Goal: Transaction & Acquisition: Obtain resource

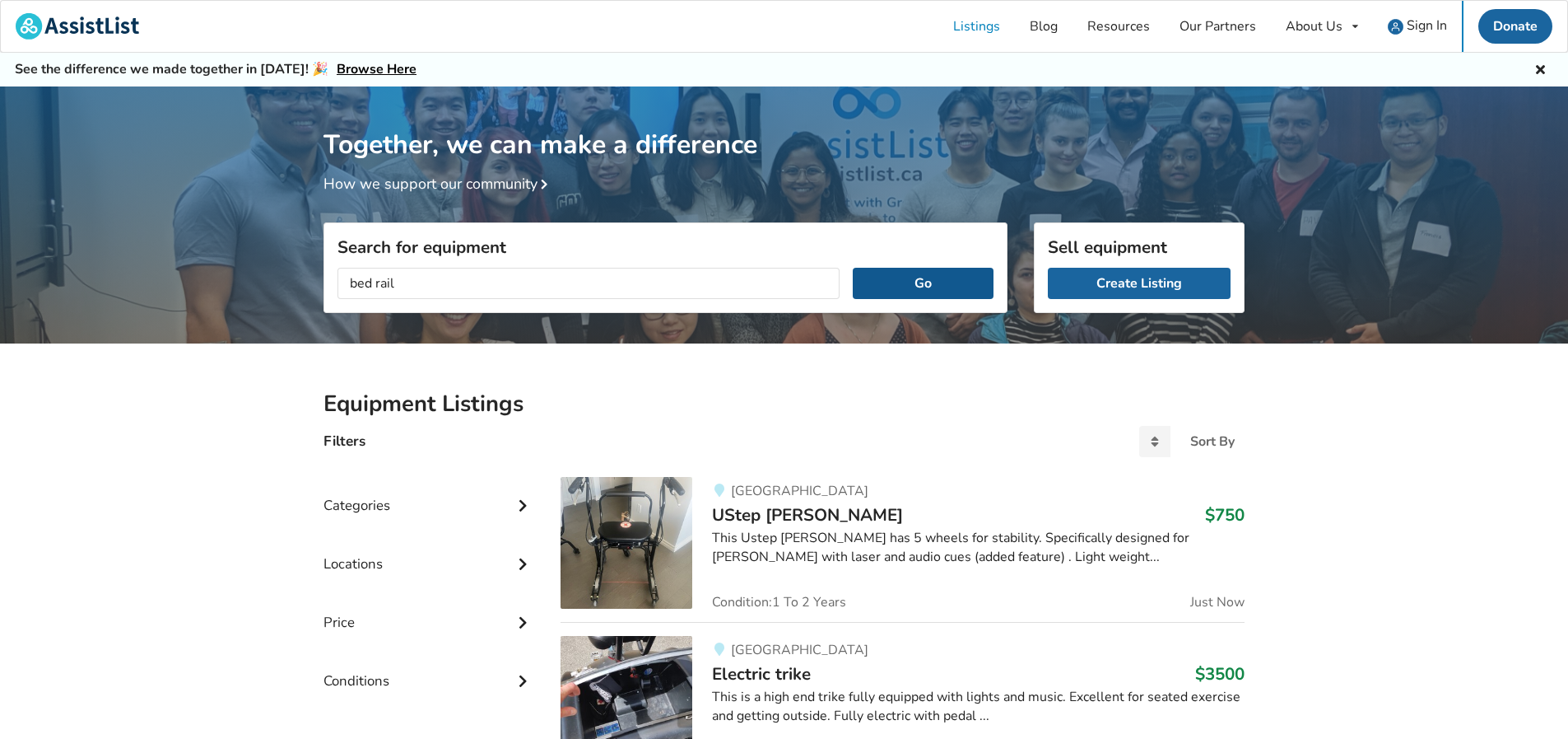
type input "bed rail"
click at [938, 289] on button "Go" at bounding box center [923, 283] width 141 height 31
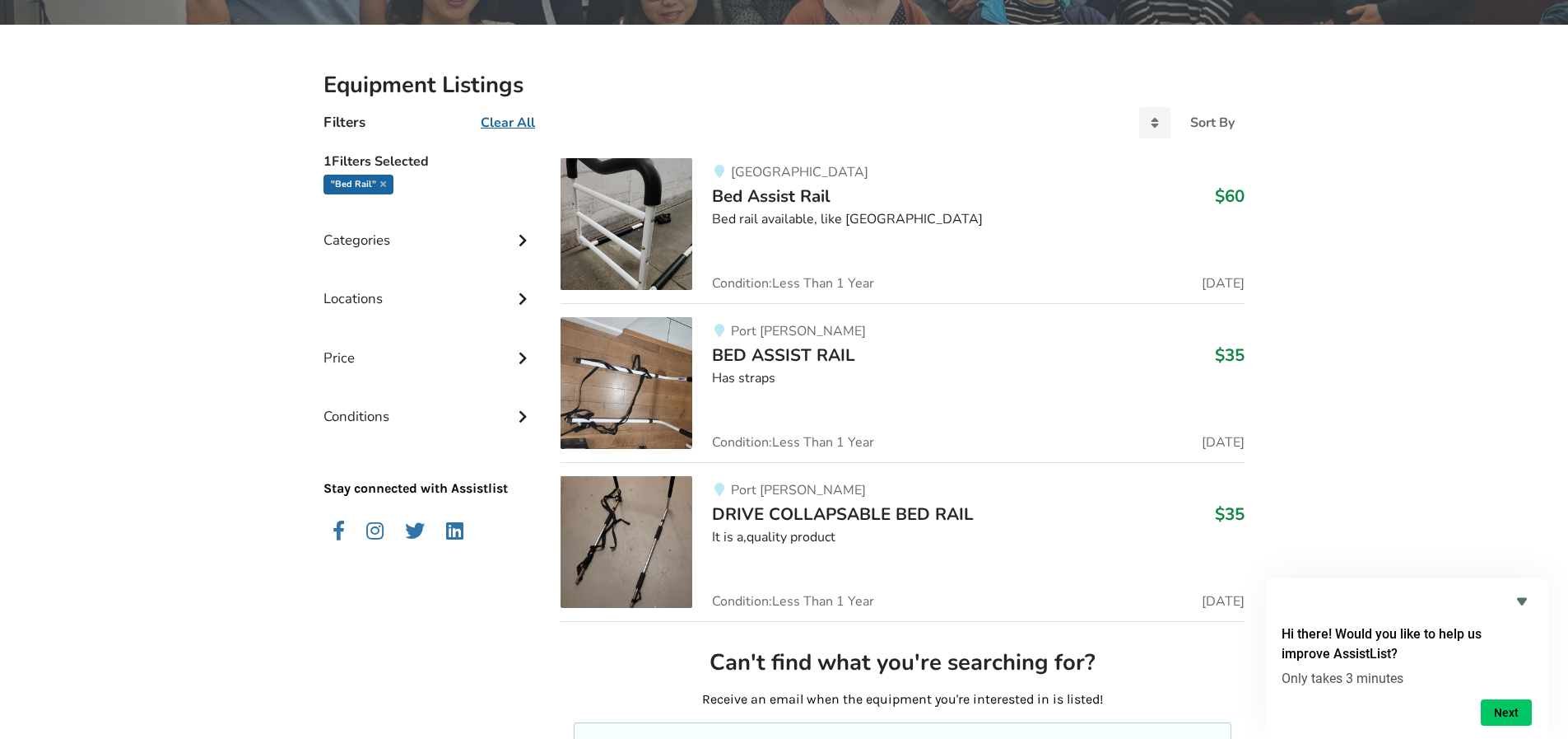
scroll to position [309, 0]
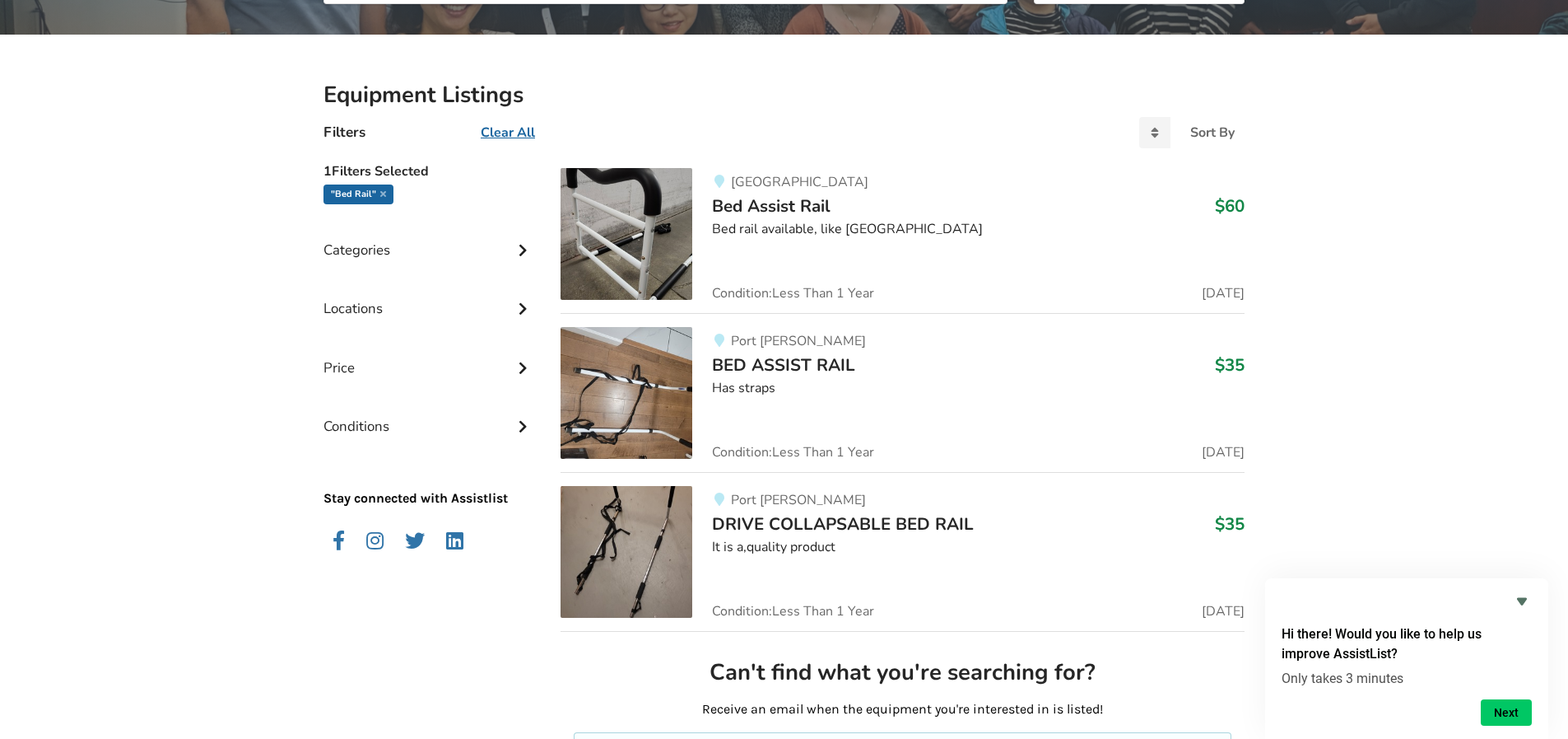
click at [743, 209] on span "Bed Assist Rail" at bounding box center [771, 206] width 118 height 23
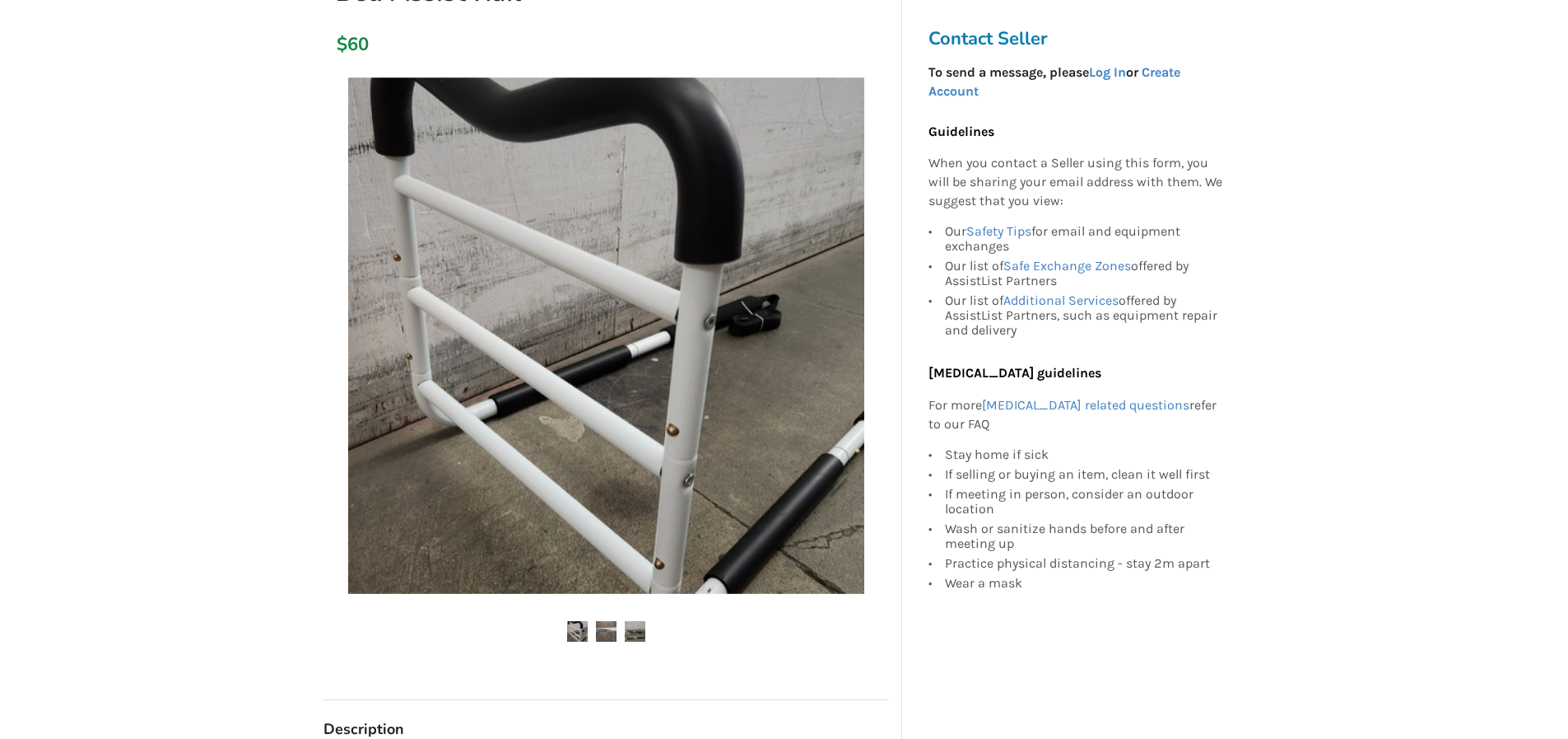
scroll to position [247, 0]
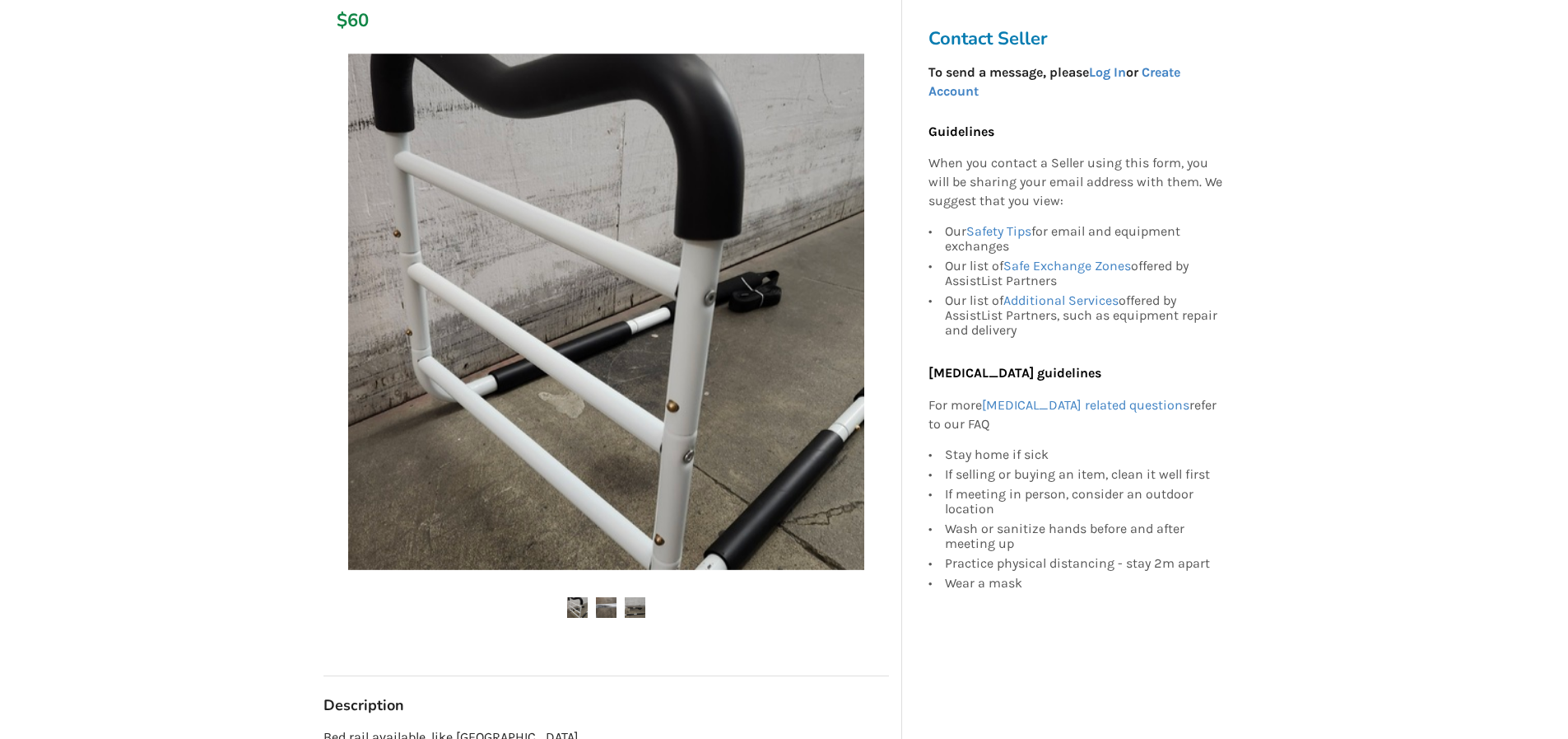
click at [605, 610] on img at bounding box center [606, 607] width 21 height 21
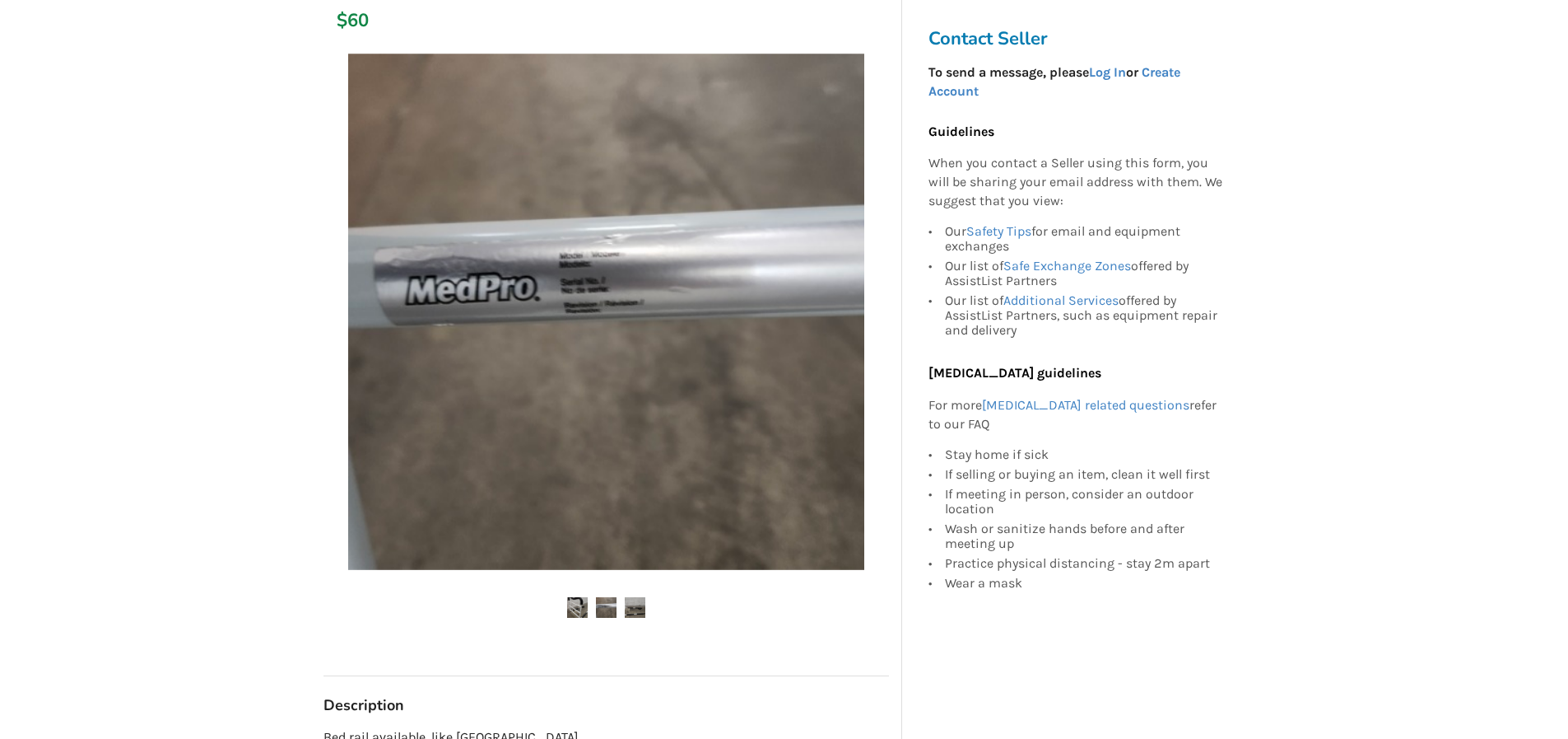
click at [637, 603] on img at bounding box center [635, 607] width 21 height 21
click at [581, 610] on img at bounding box center [577, 607] width 21 height 21
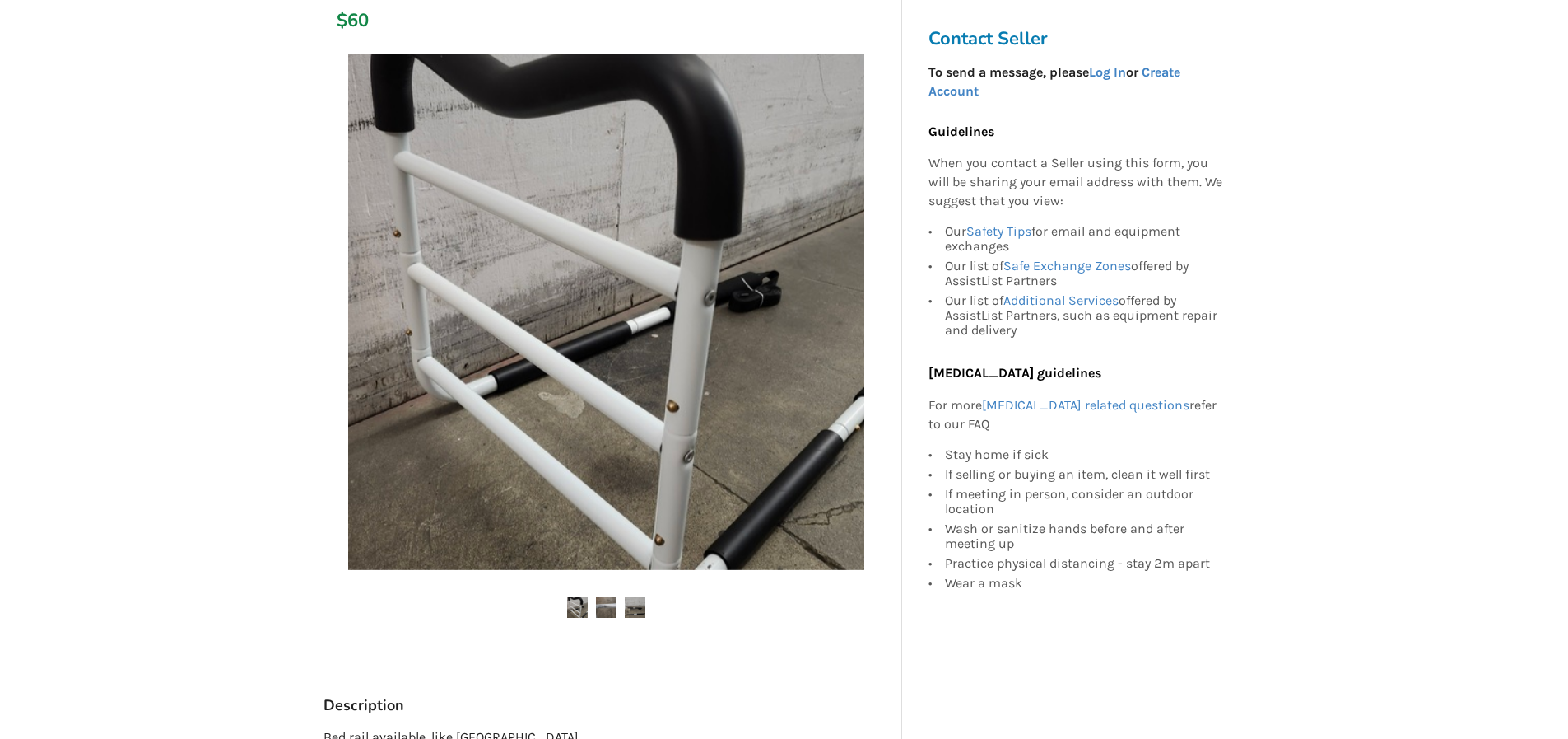
click at [600, 600] on img at bounding box center [606, 607] width 21 height 21
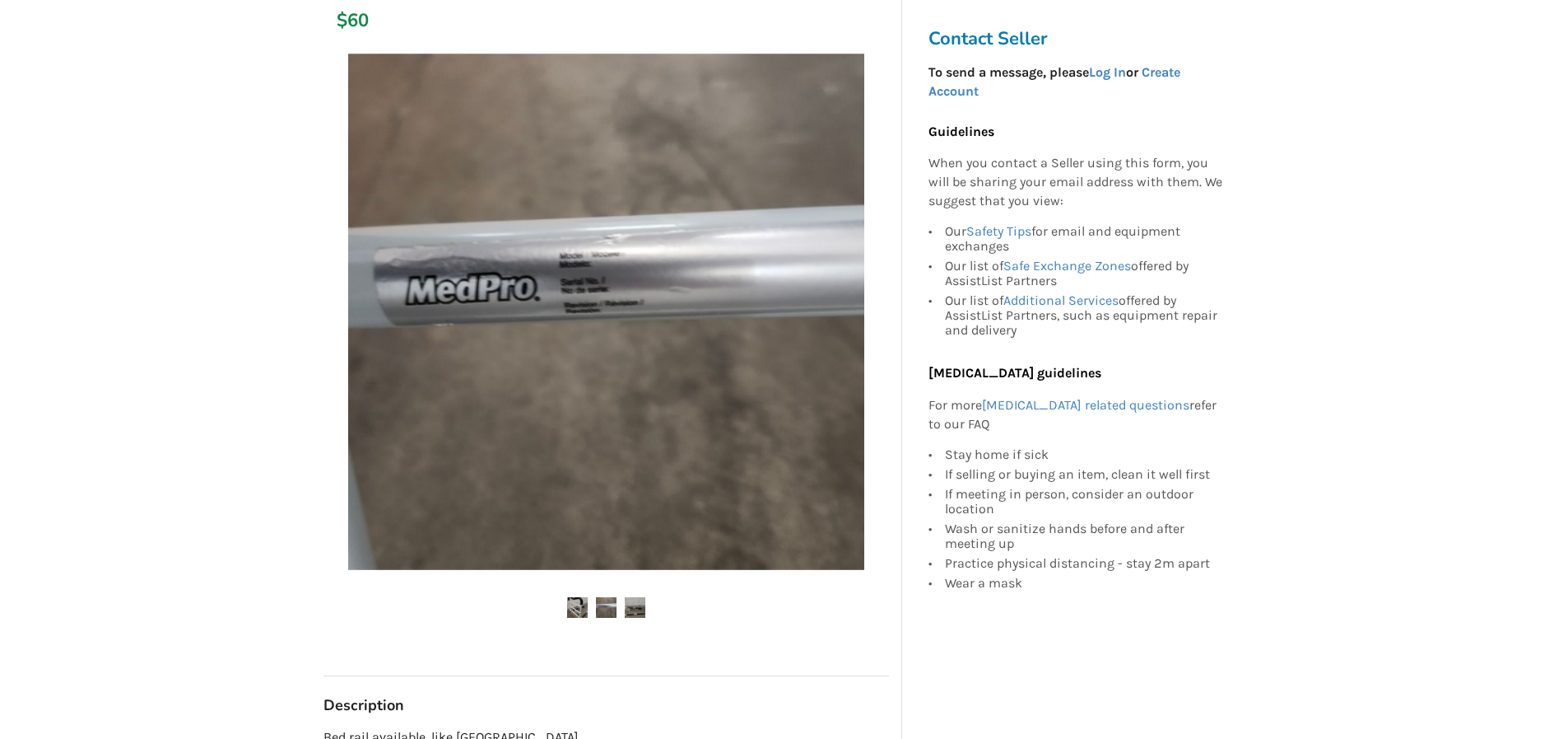
click at [630, 612] on img at bounding box center [635, 607] width 21 height 21
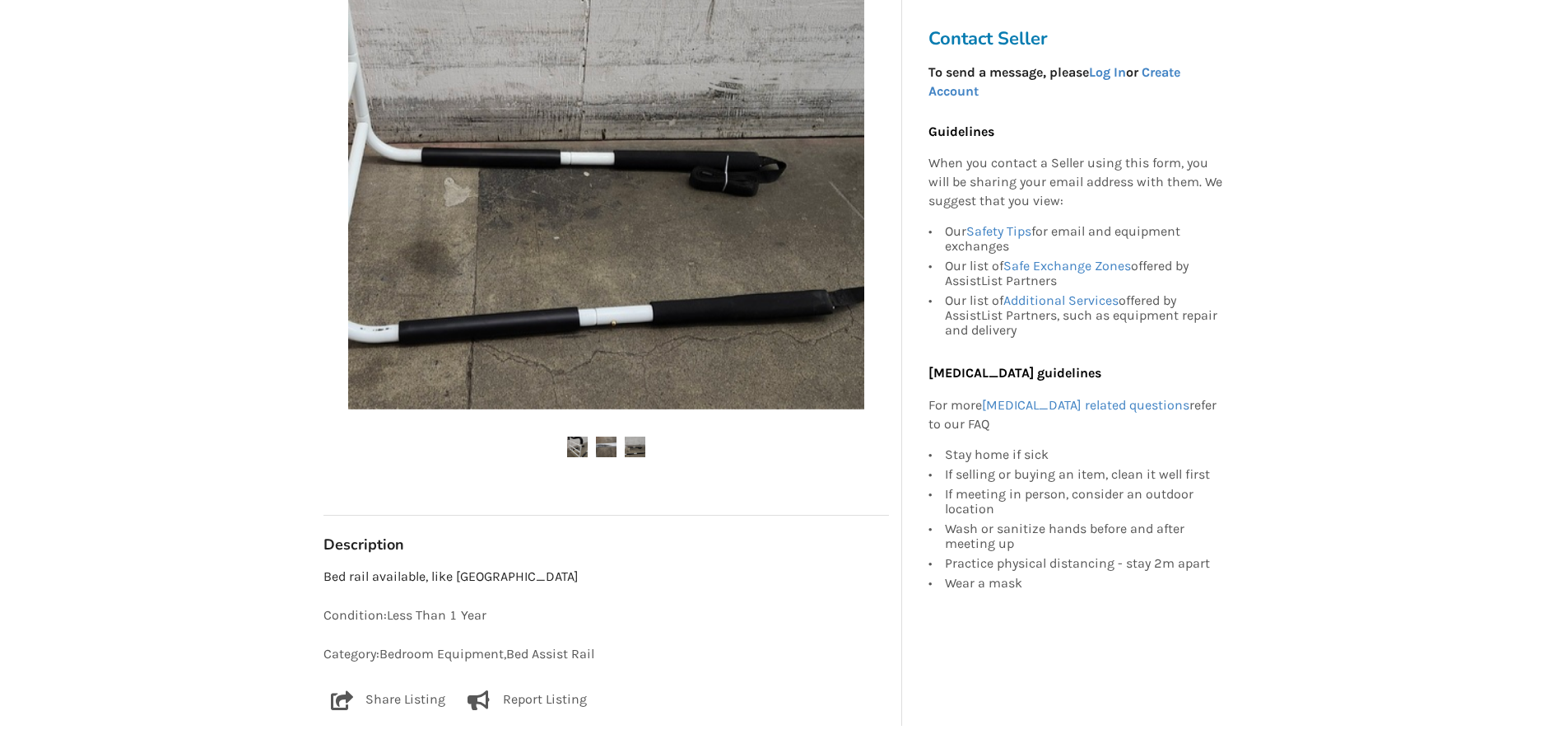
scroll to position [412, 0]
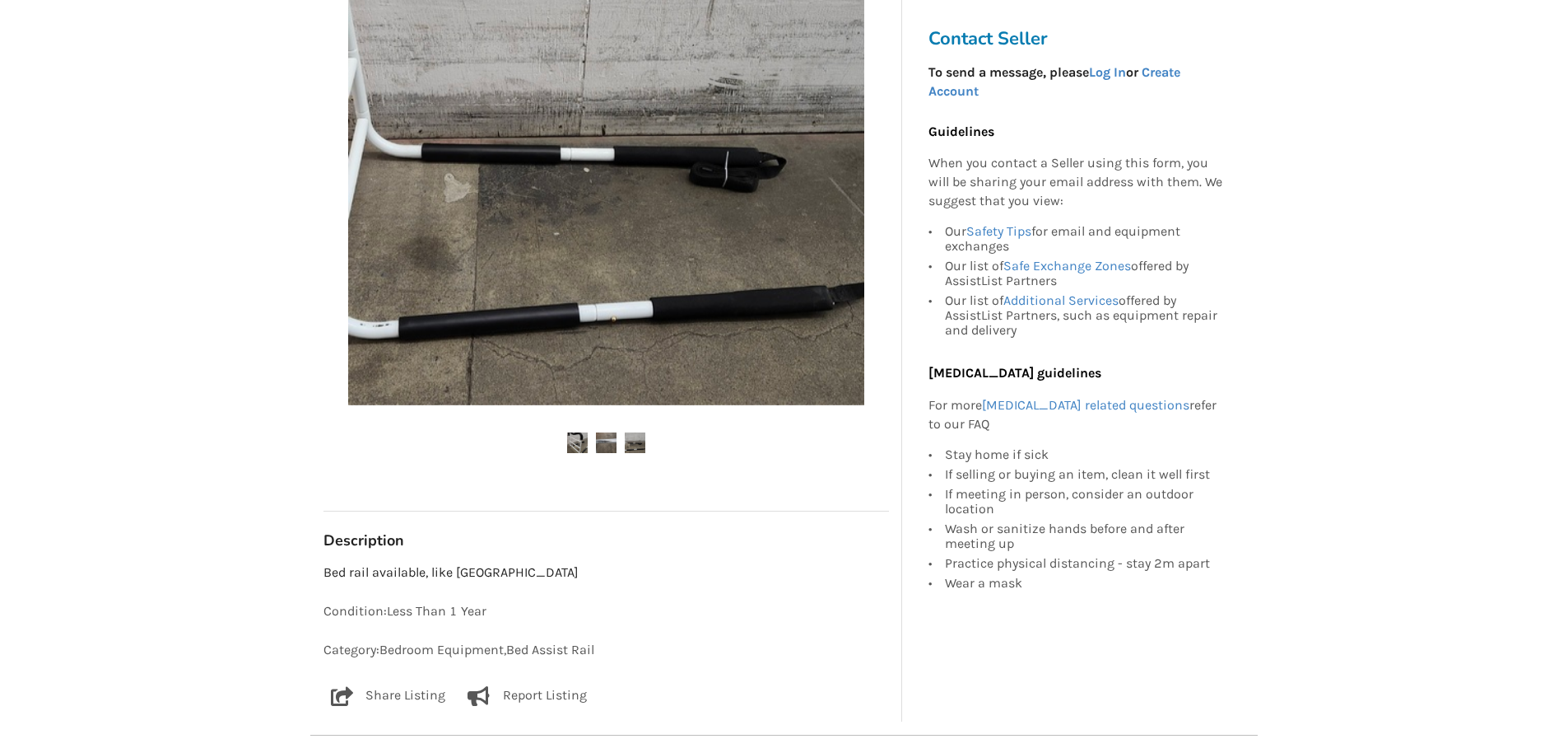
click at [611, 445] on img at bounding box center [606, 442] width 21 height 21
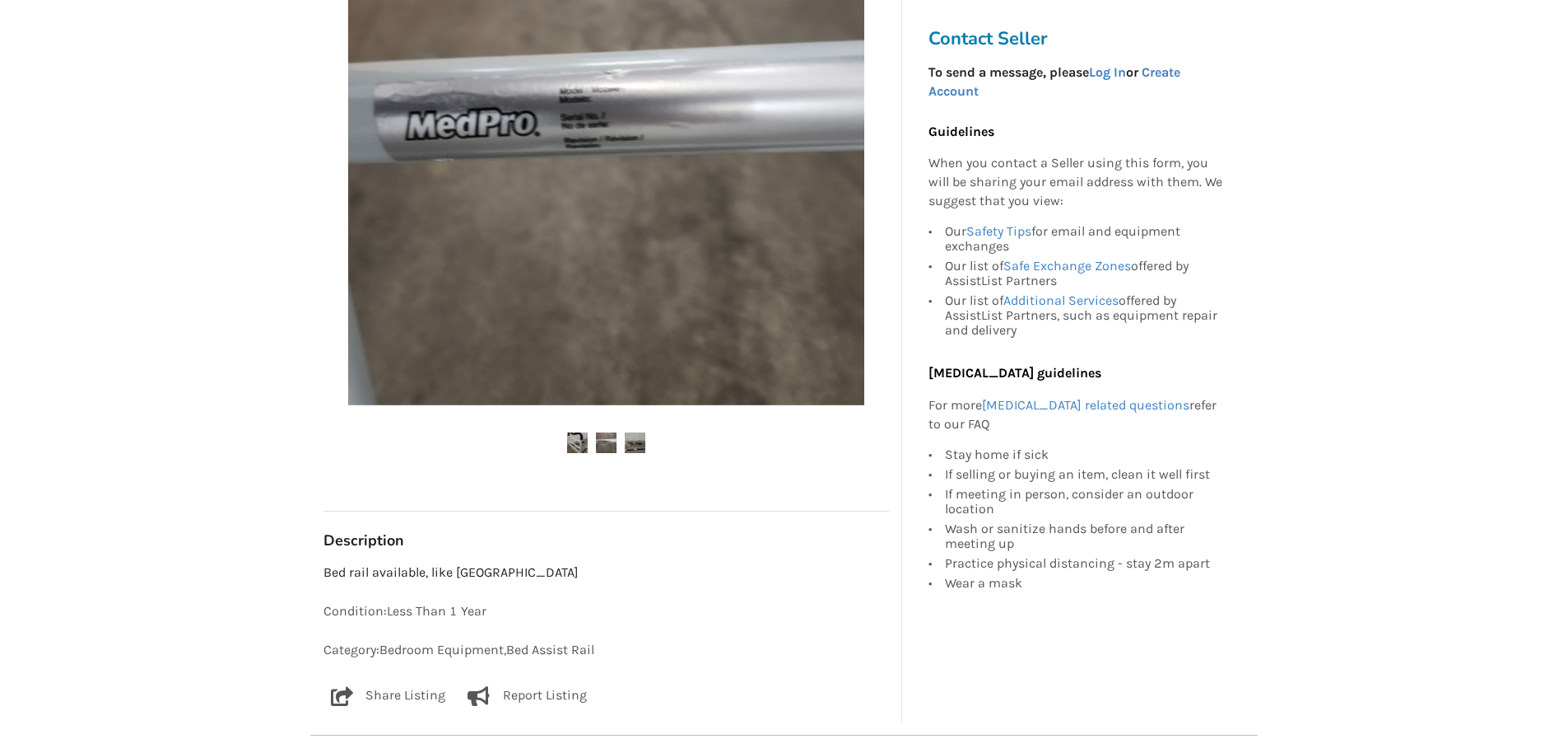
click at [640, 448] on img at bounding box center [635, 442] width 21 height 21
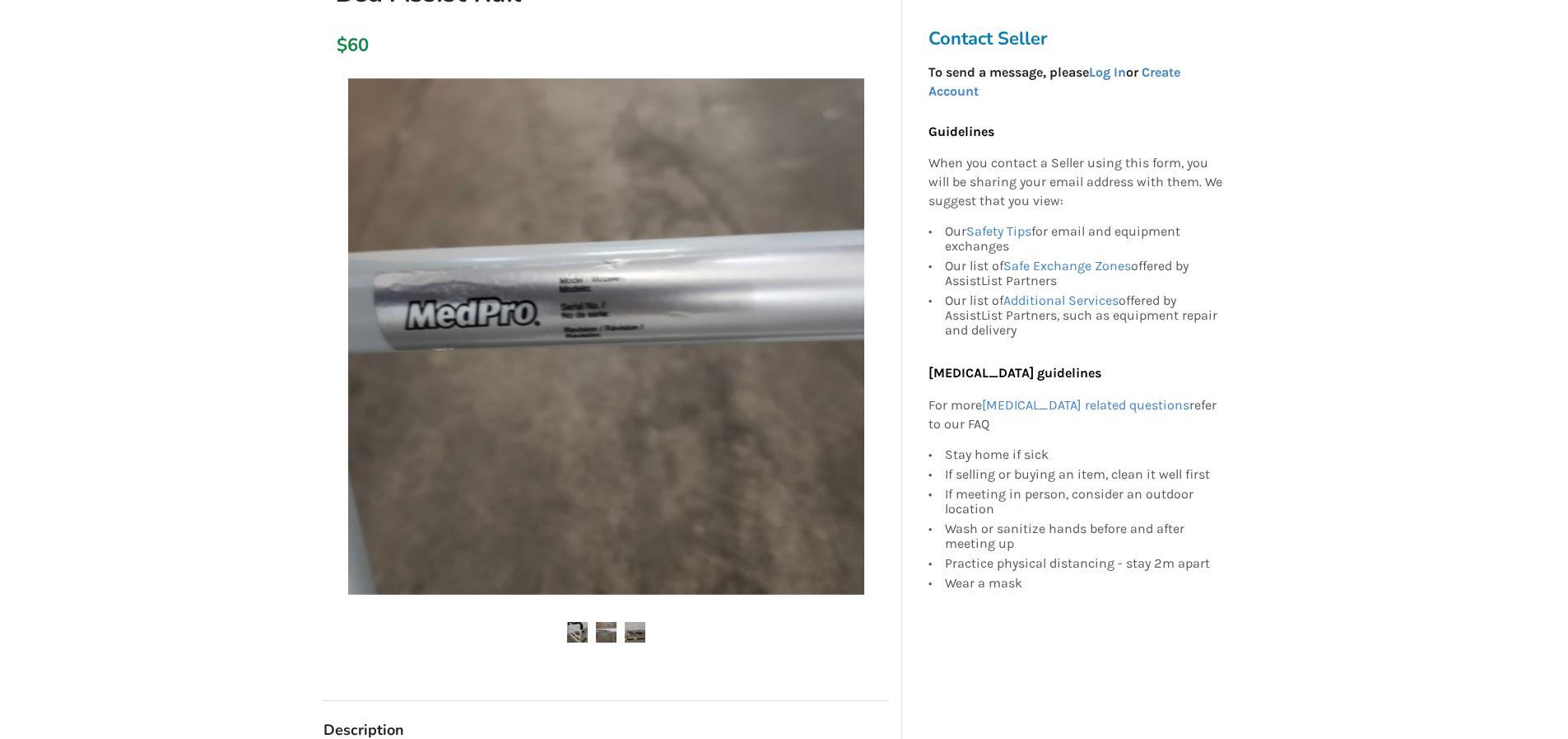
scroll to position [100, 0]
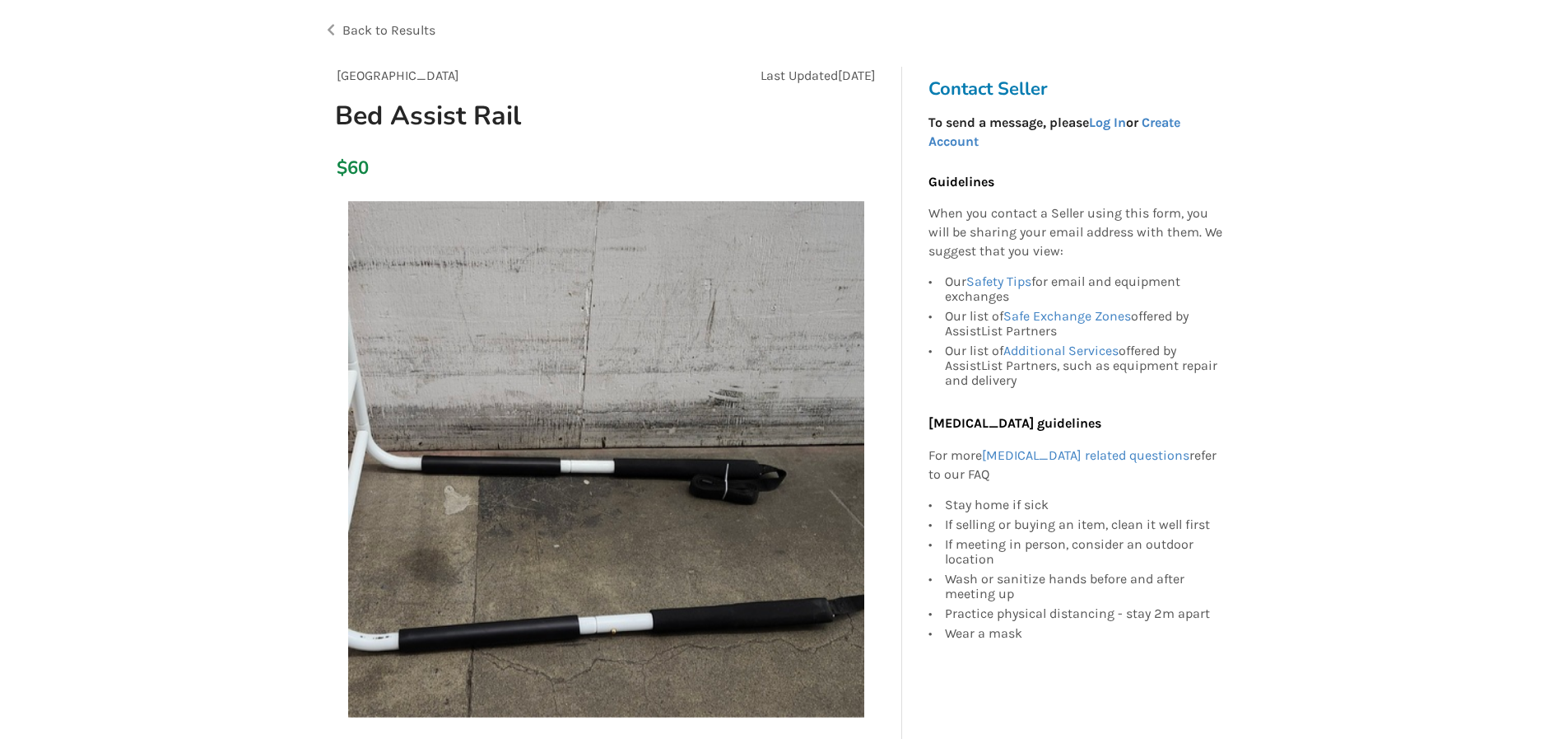
click at [333, 32] on div "Back to Results" at bounding box center [554, 30] width 461 height 46
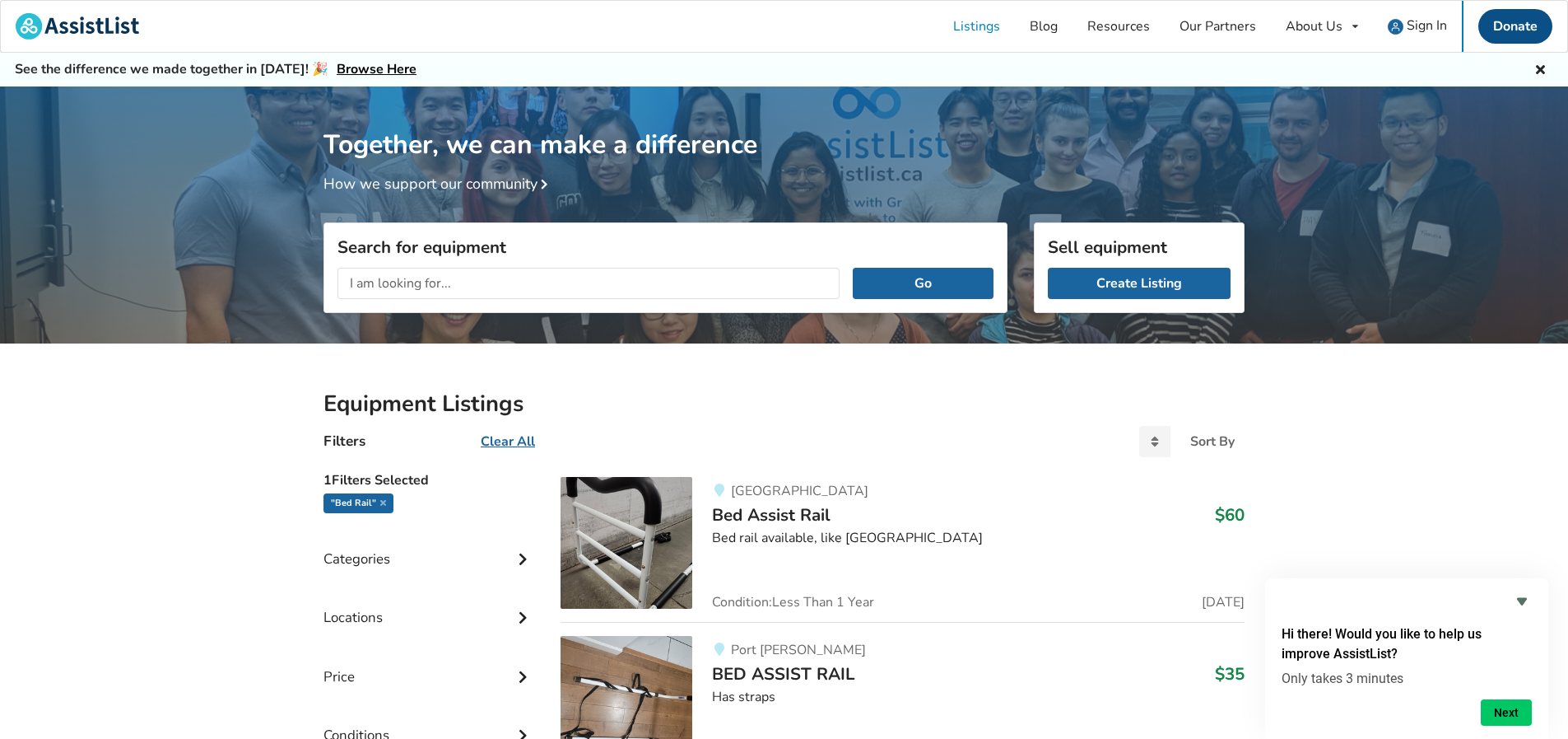
click at [1524, 25] on link "Donate" at bounding box center [1515, 25] width 74 height 34
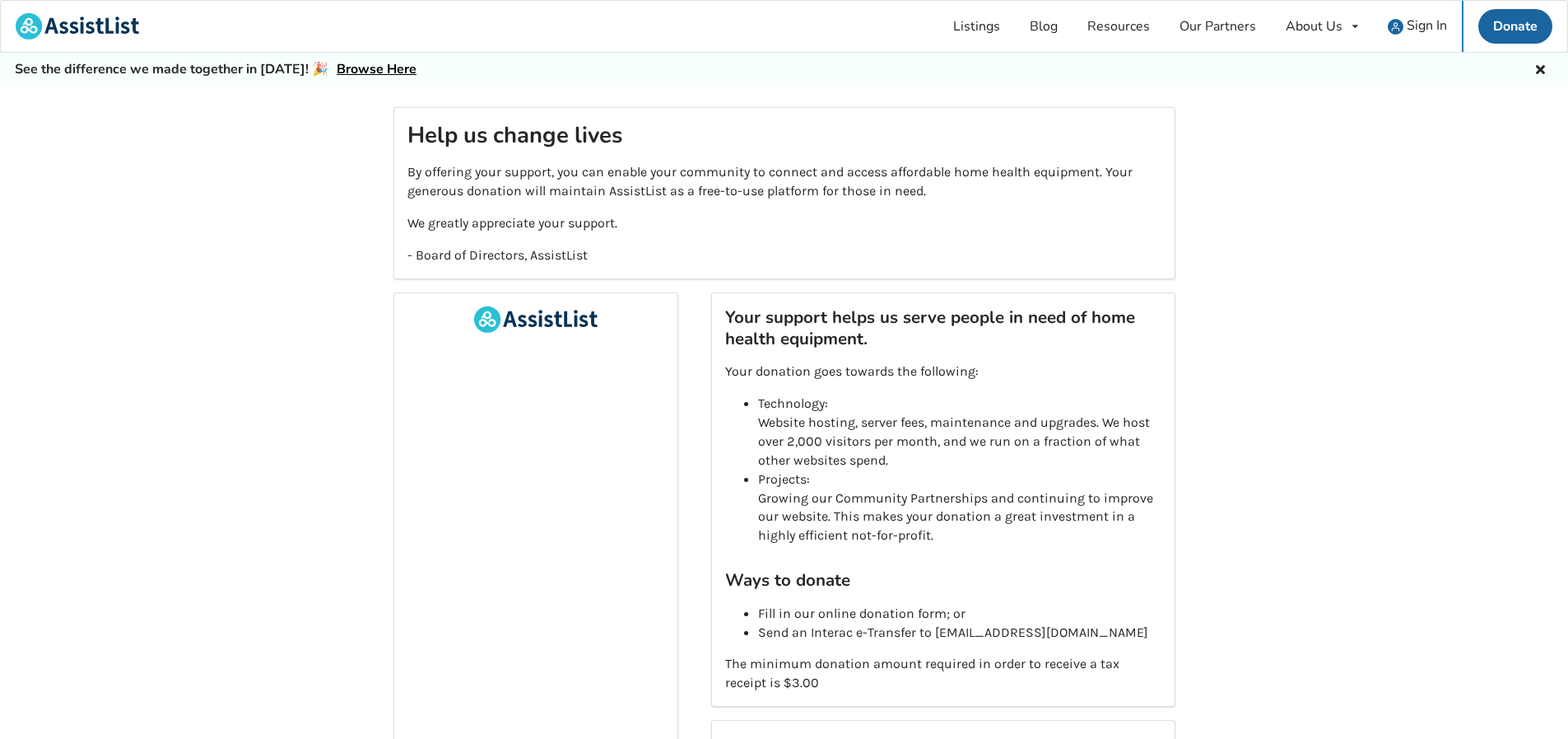
click at [1542, 65] on icon at bounding box center [1541, 66] width 16 height 13
